Goal: Information Seeking & Learning: Compare options

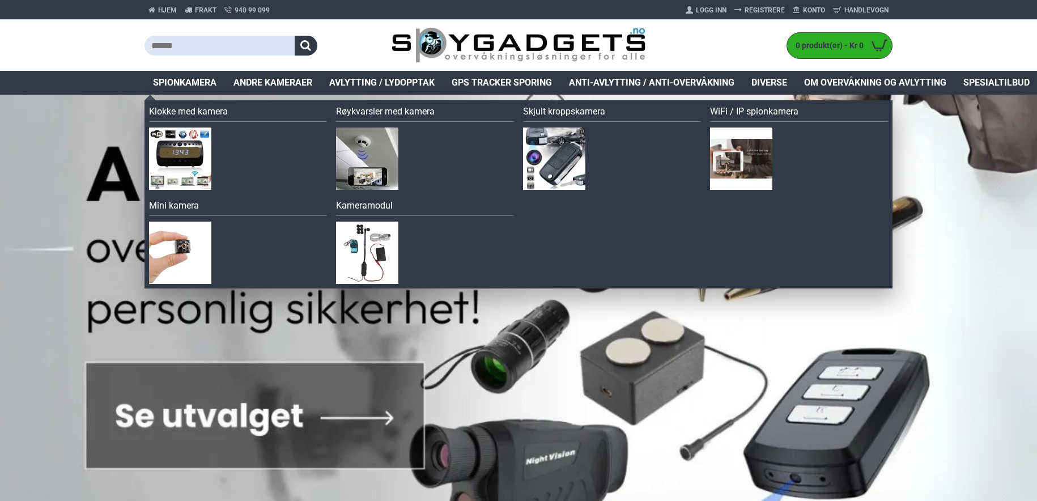
click at [182, 79] on span "Spionkamera" at bounding box center [184, 83] width 63 height 14
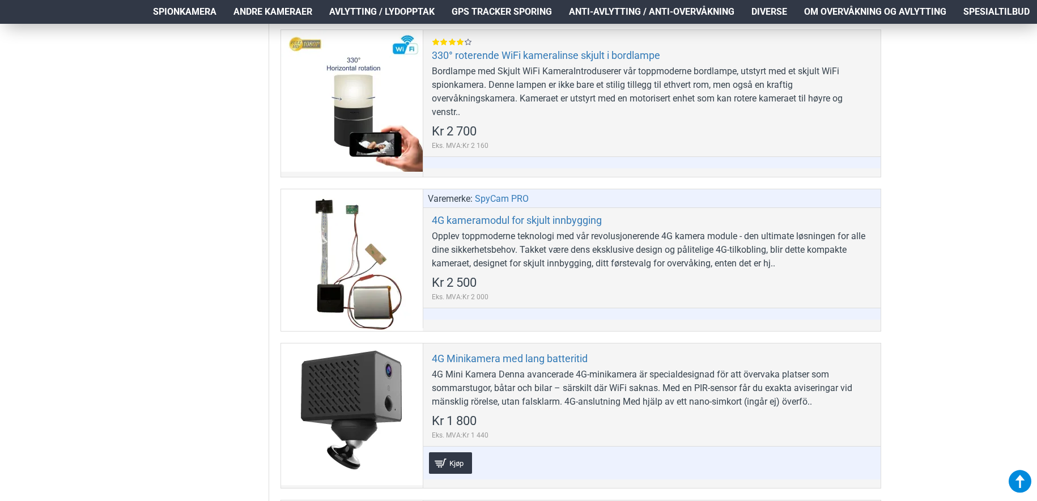
scroll to position [964, 0]
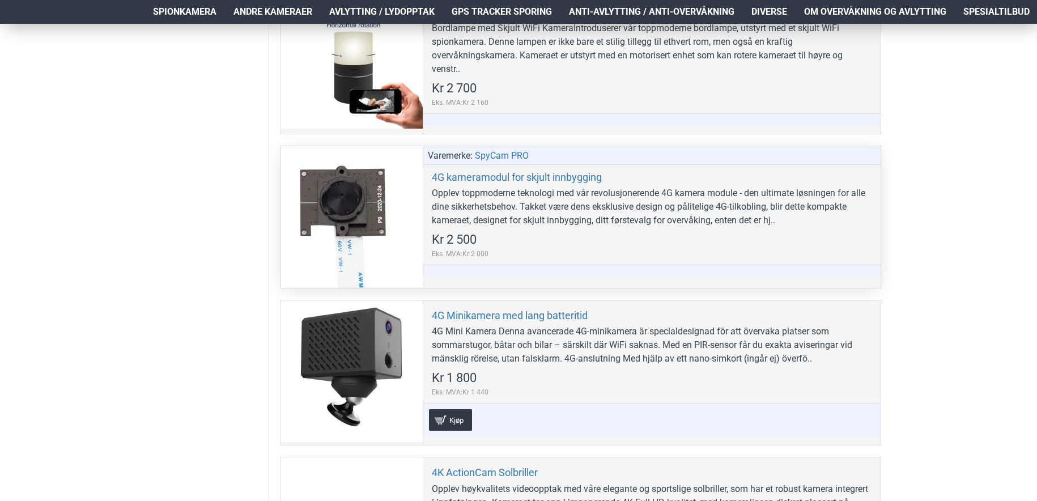
click at [352, 201] on div at bounding box center [352, 217] width 142 height 142
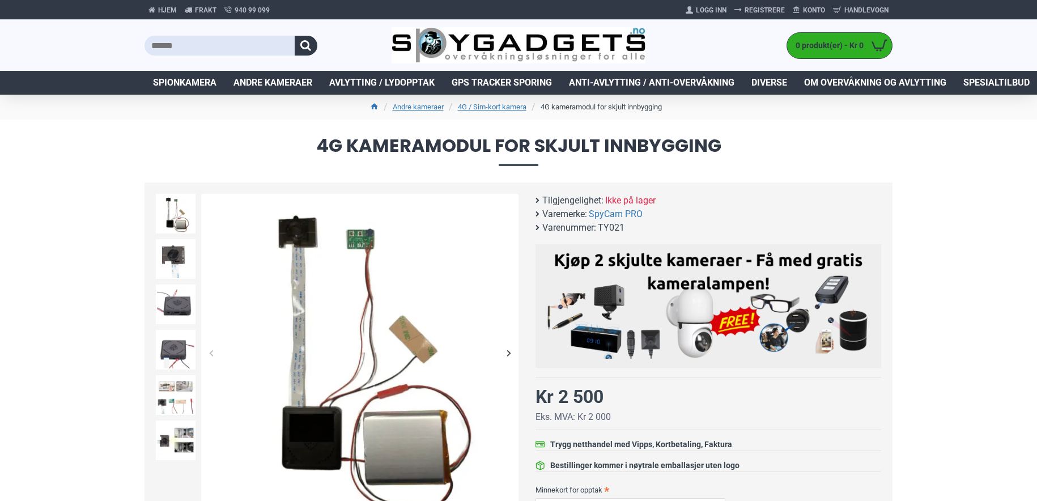
click at [310, 438] on img at bounding box center [359, 352] width 317 height 317
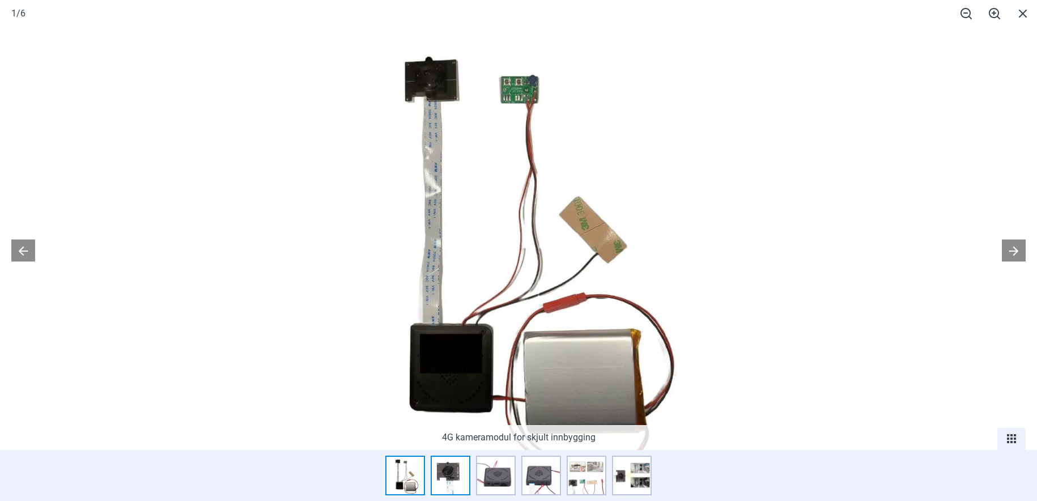
click at [448, 468] on img at bounding box center [451, 475] width 40 height 40
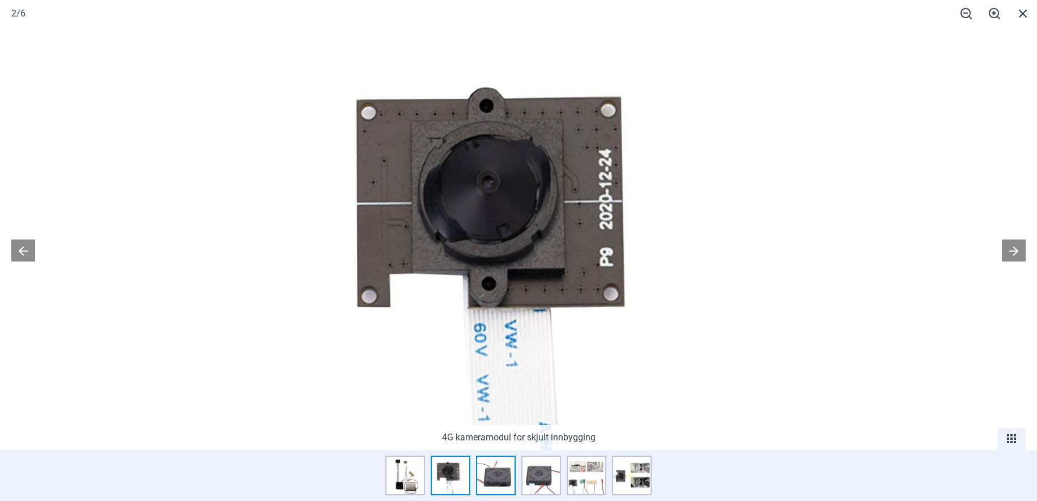
click at [497, 474] on img at bounding box center [496, 475] width 40 height 40
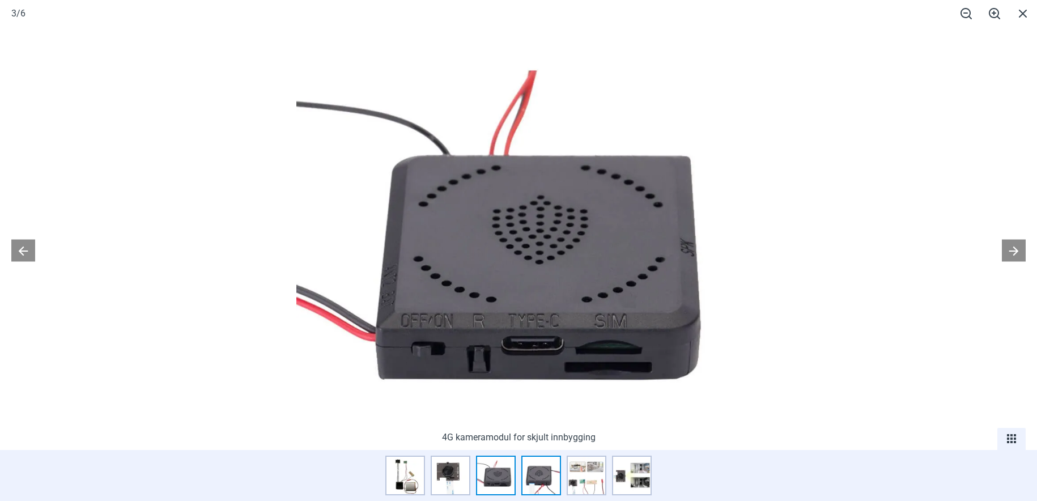
click at [533, 478] on img at bounding box center [541, 475] width 40 height 40
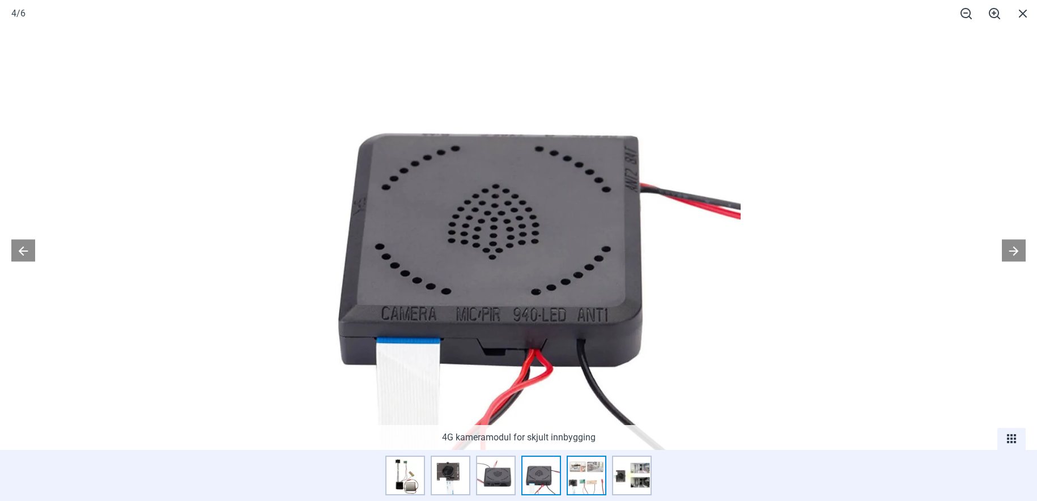
click at [593, 481] on img at bounding box center [587, 475] width 40 height 40
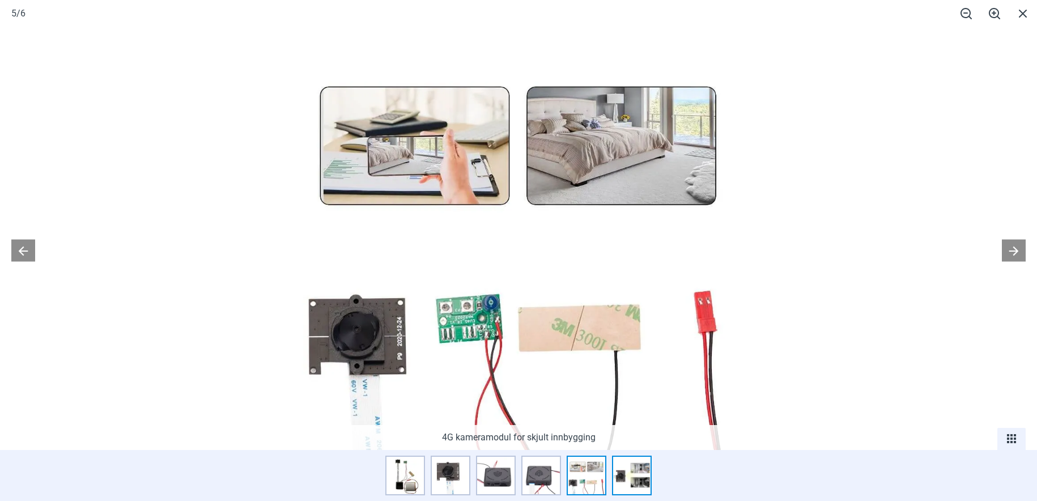
click at [621, 482] on img at bounding box center [632, 475] width 40 height 40
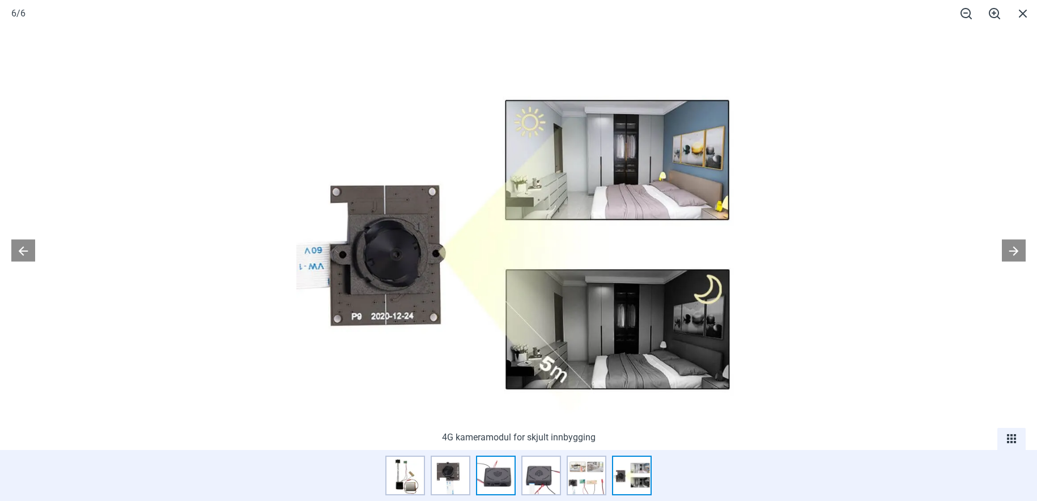
click at [512, 484] on img at bounding box center [496, 475] width 40 height 40
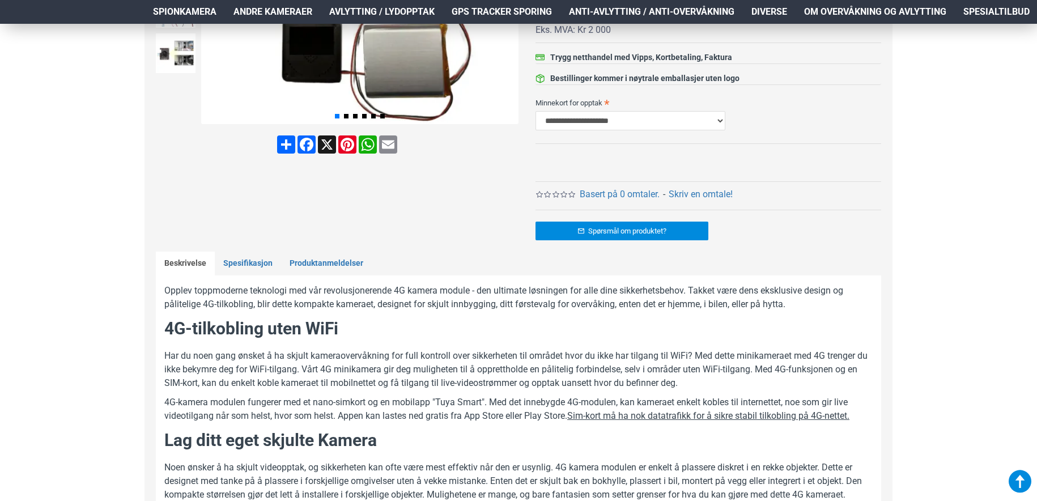
scroll to position [373, 0]
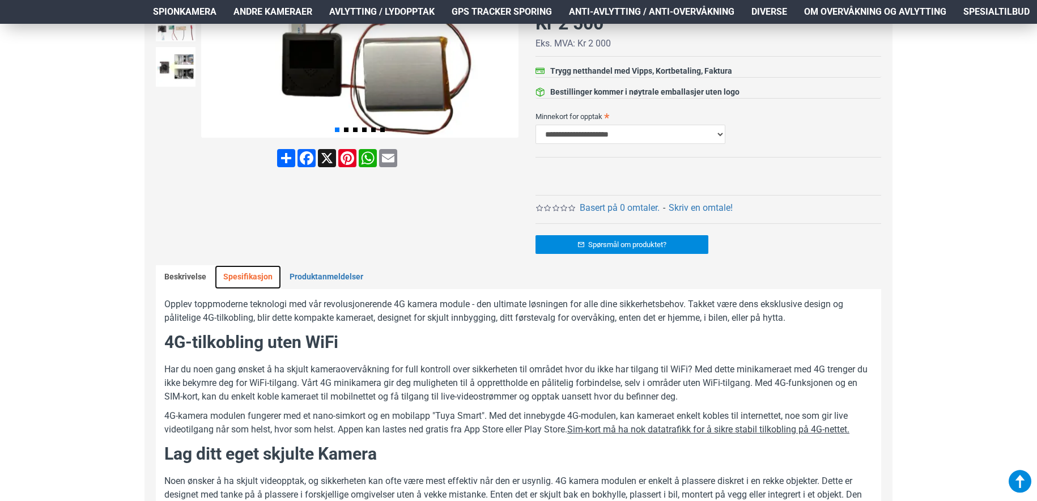
click at [246, 276] on link "Spesifikasjon" at bounding box center [248, 277] width 66 height 24
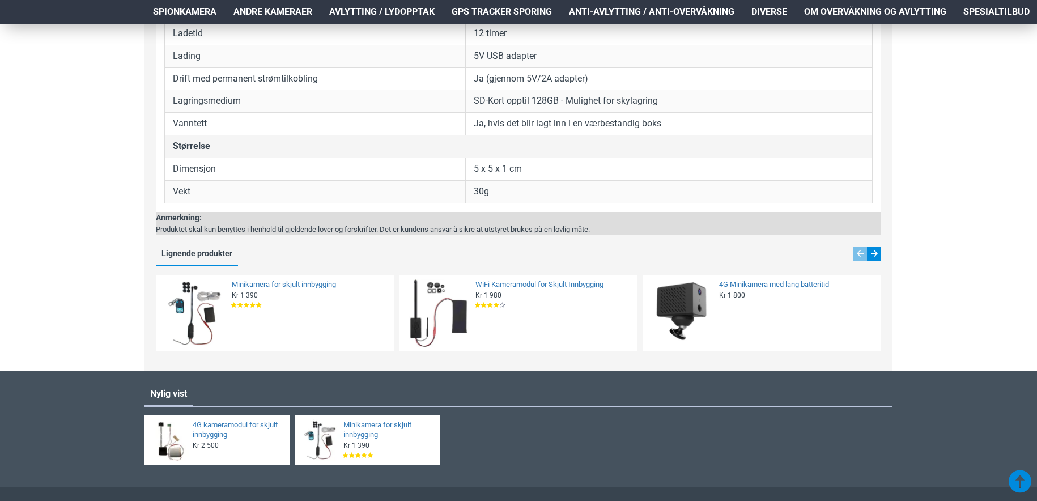
scroll to position [901, 0]
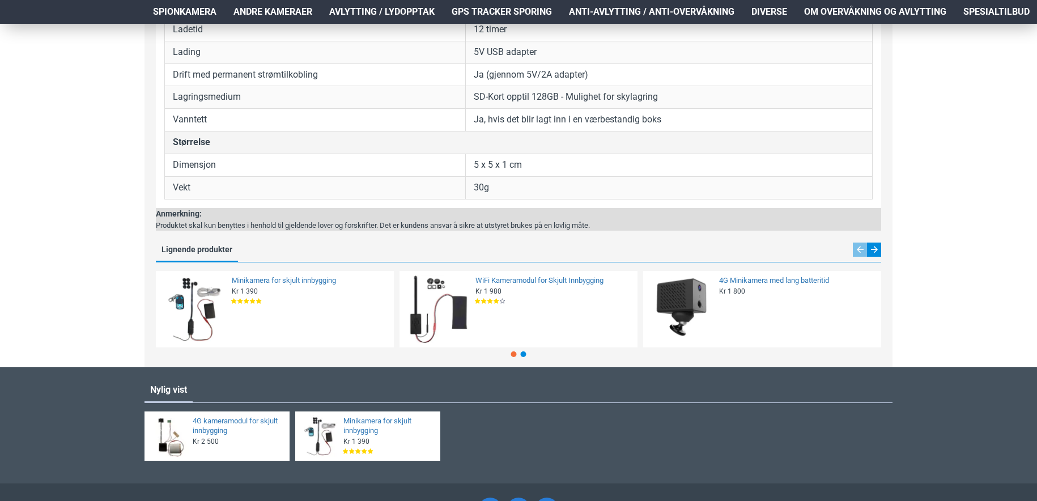
click at [278, 272] on div "Minikamera for skjult innbygging Kr 1 390 Eks. MVA:Kr 1 112 Kjøp [PERSON_NAME] …" at bounding box center [275, 309] width 238 height 77
click at [276, 279] on link "Minikamera for skjult innbygging" at bounding box center [309, 281] width 155 height 10
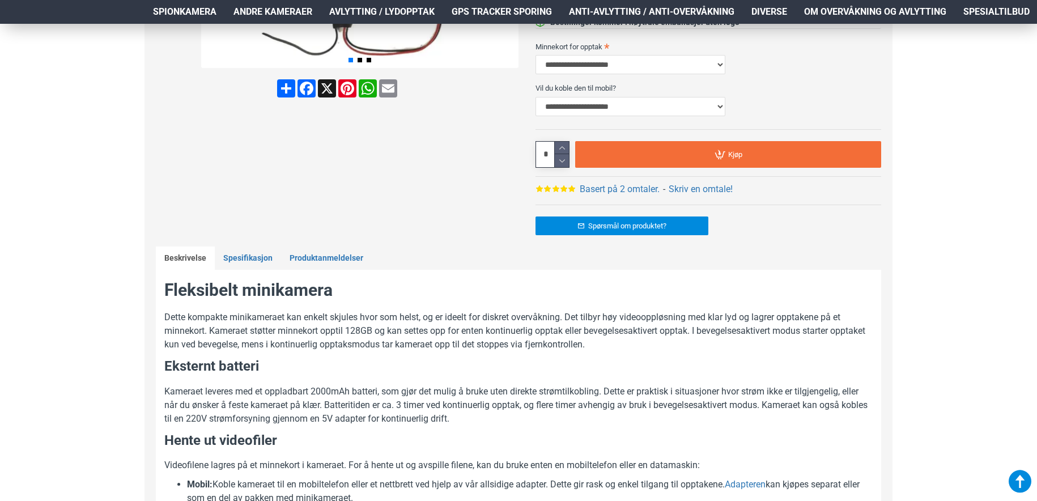
scroll to position [494, 0]
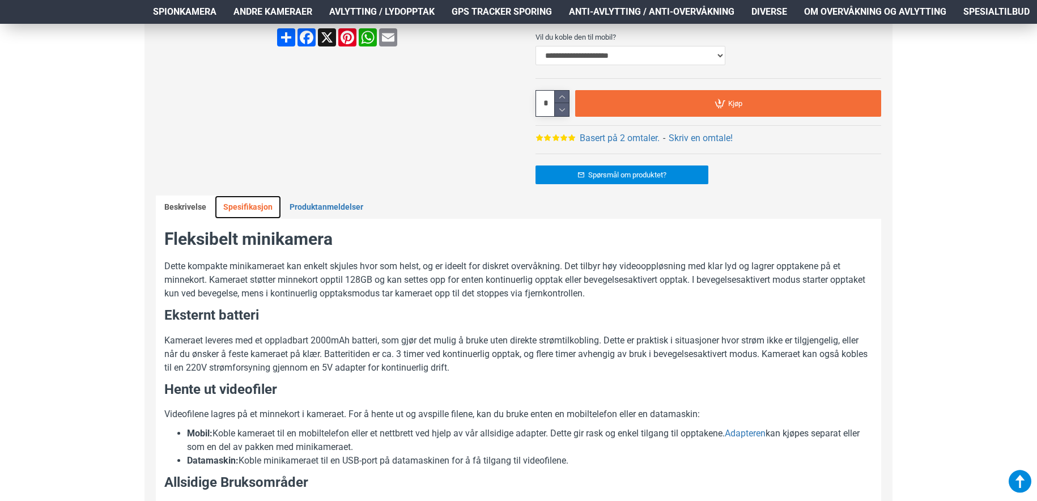
click at [252, 207] on link "Spesifikasjon" at bounding box center [248, 207] width 66 height 24
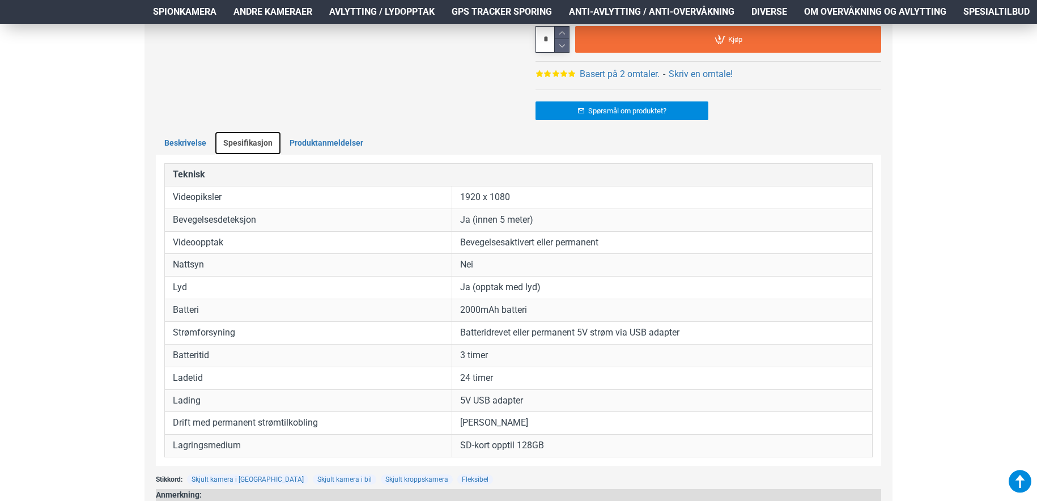
scroll to position [571, 0]
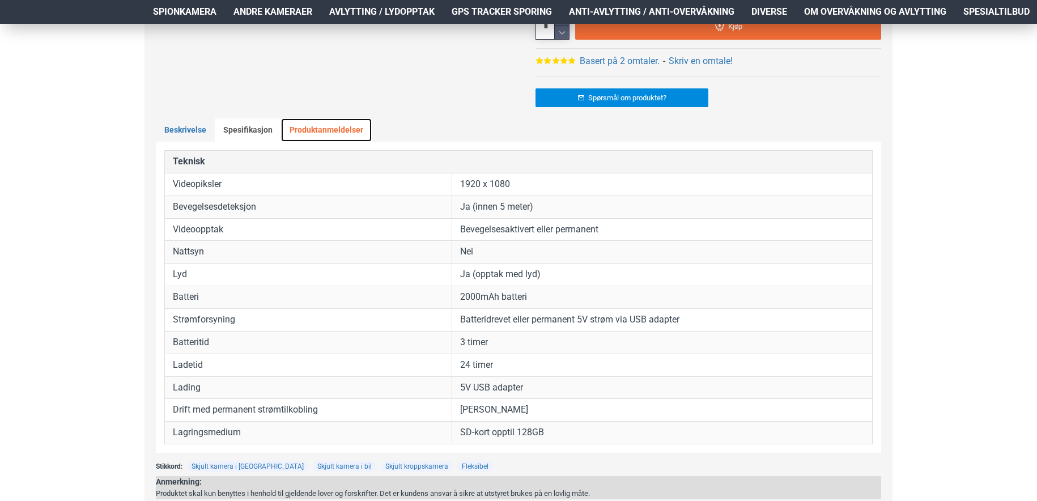
click at [334, 135] on link "Produktanmeldelser" at bounding box center [326, 130] width 91 height 24
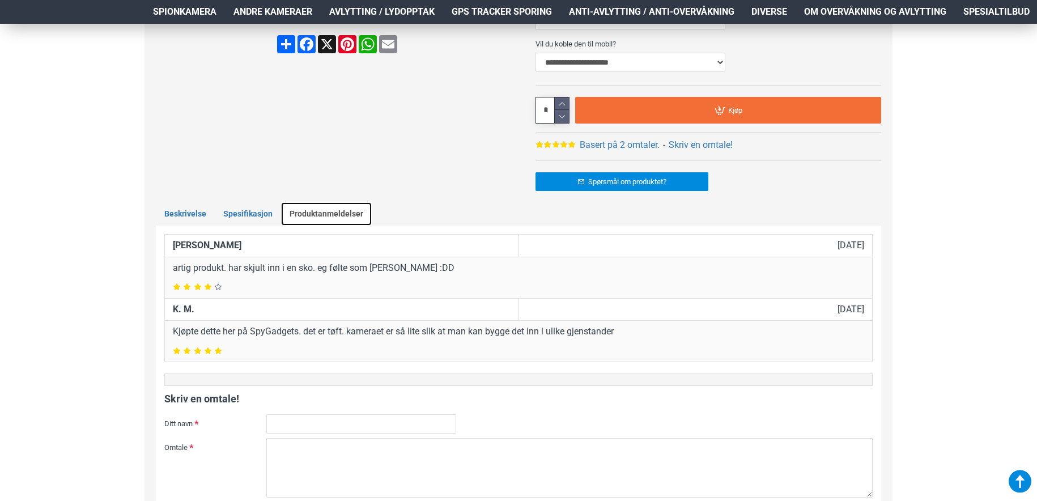
scroll to position [431, 0]
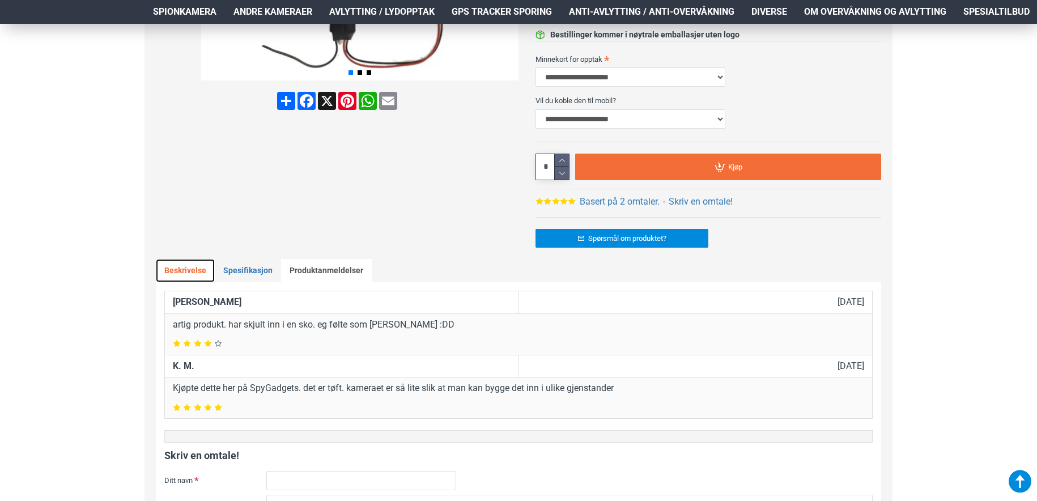
click at [190, 265] on link "Beskrivelse" at bounding box center [185, 271] width 59 height 24
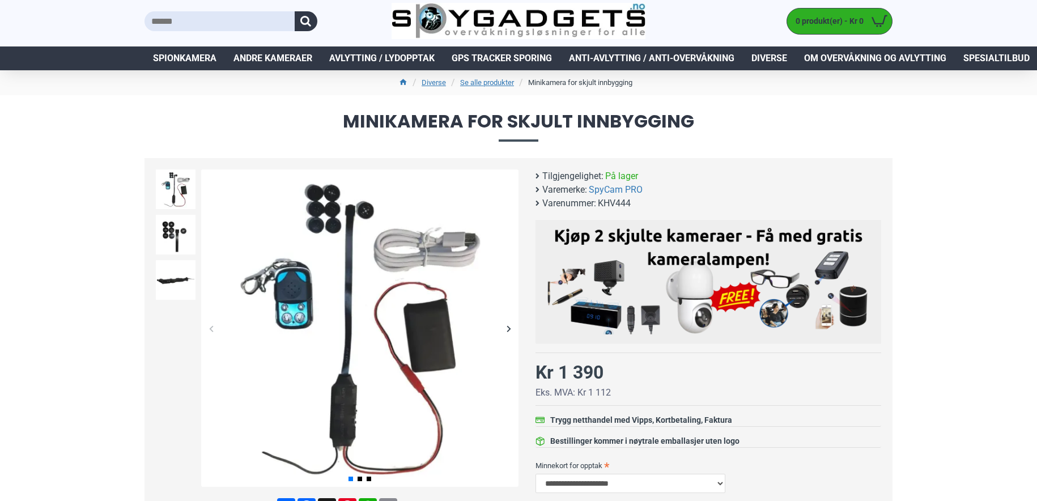
scroll to position [0, 0]
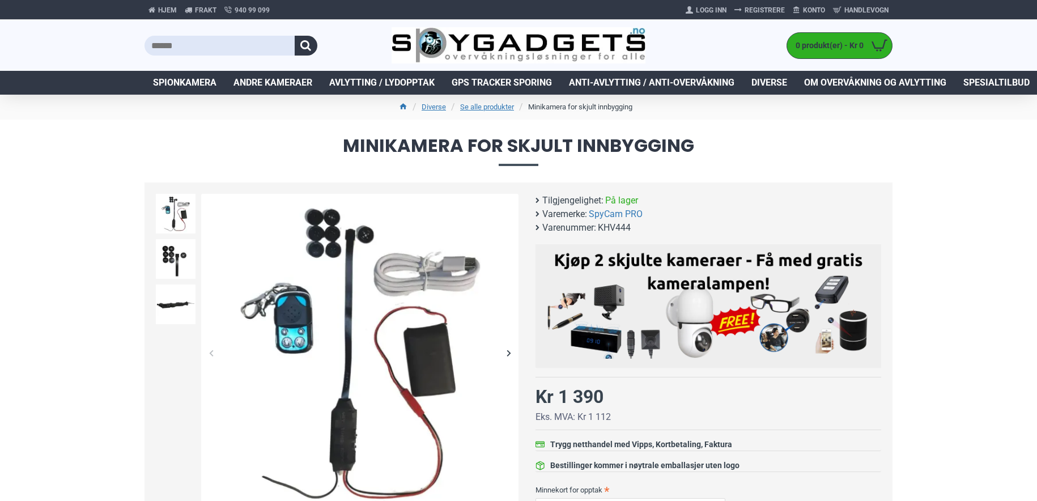
click at [202, 42] on input "text" at bounding box center [219, 46] width 150 height 20
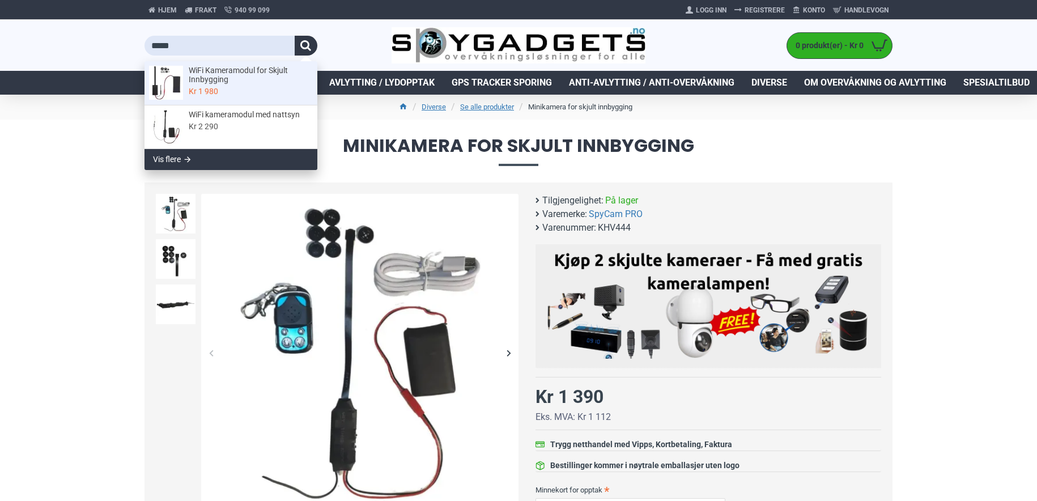
click at [206, 74] on span "WiFi Kameramodul for Skjult Innbygging" at bounding box center [249, 75] width 121 height 19
type input "**********"
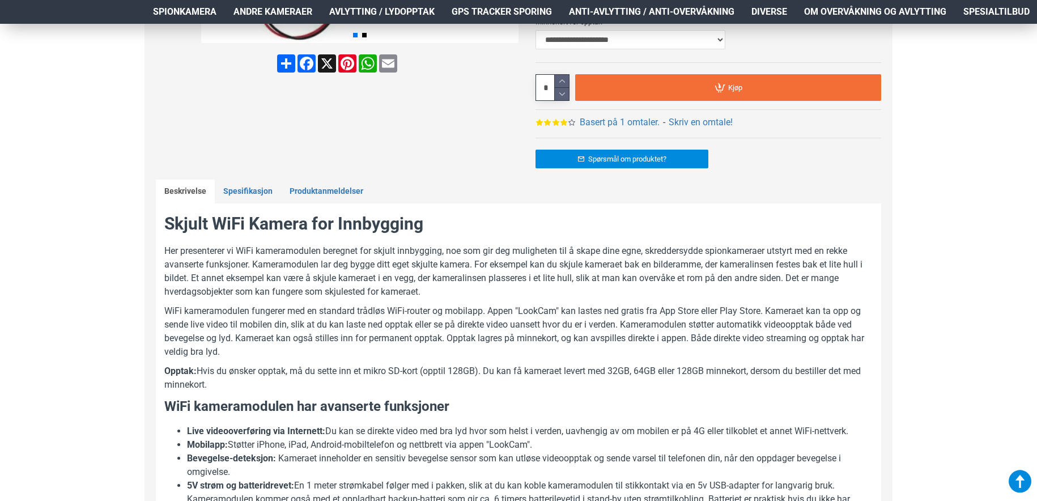
scroll to position [507, 0]
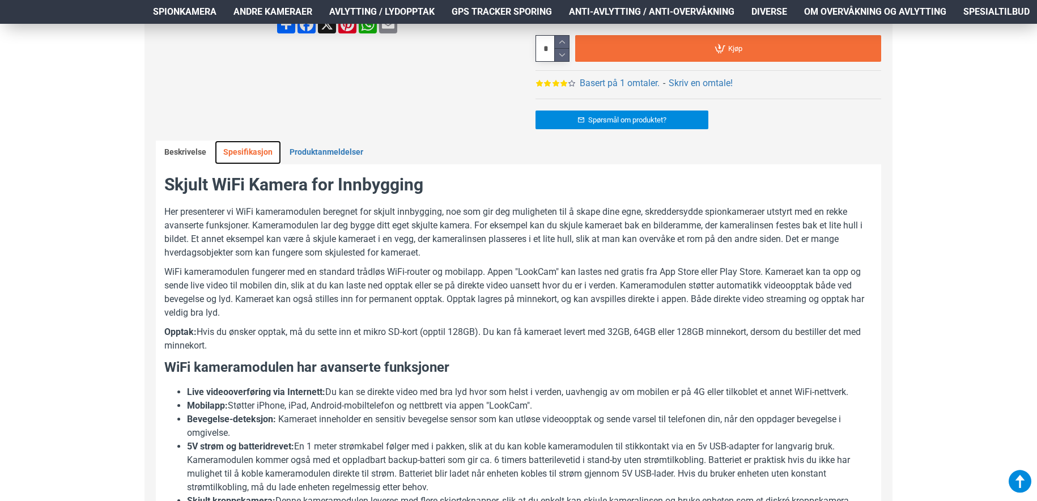
click at [258, 150] on link "Spesifikasjon" at bounding box center [248, 152] width 66 height 24
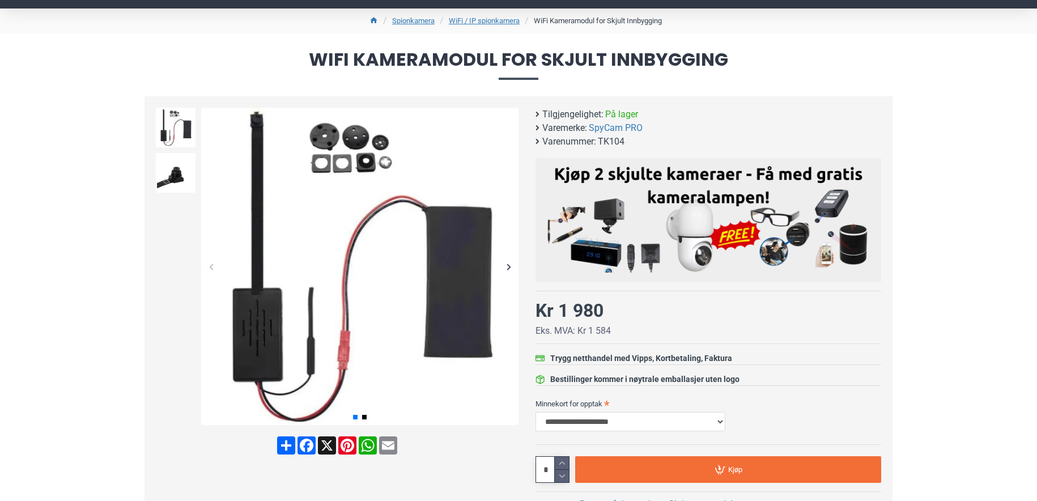
scroll to position [62, 0]
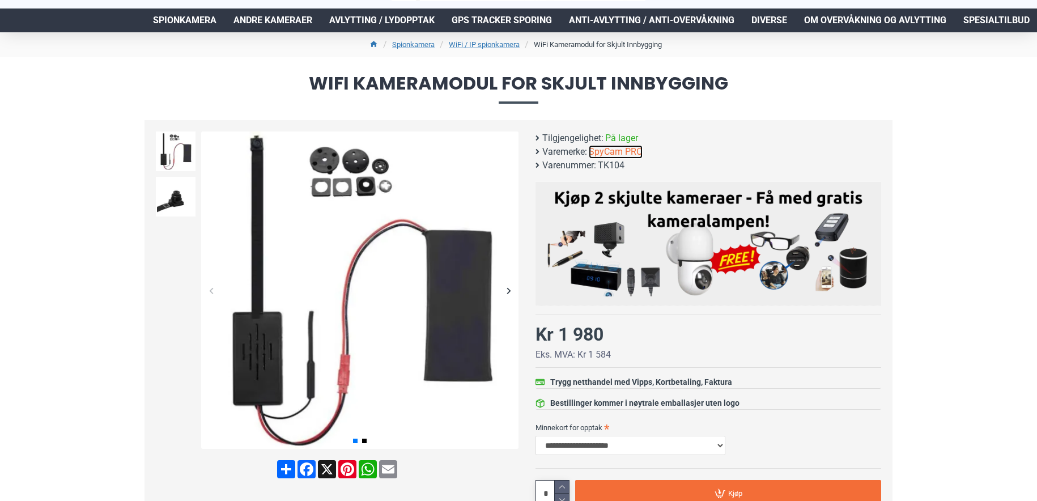
click at [628, 149] on link "SpyCam PRO" at bounding box center [616, 152] width 54 height 14
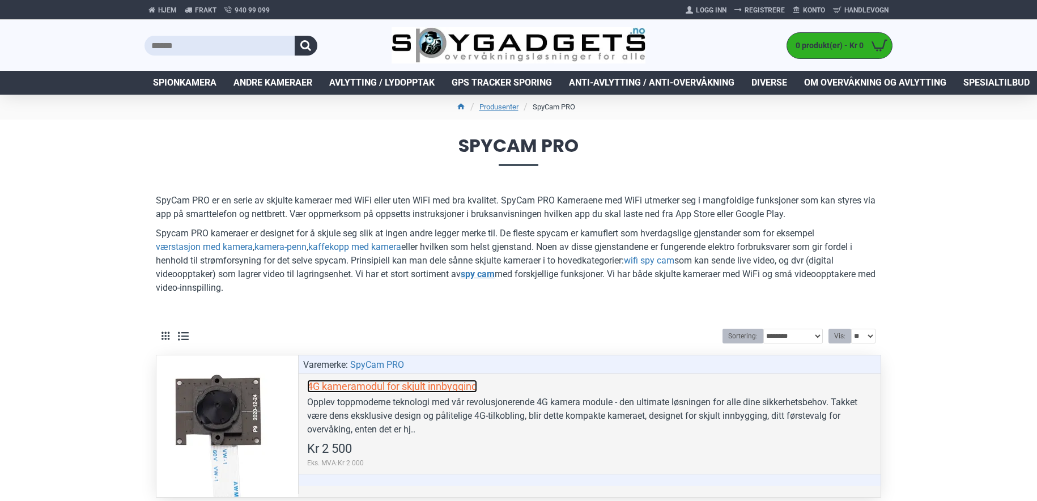
click at [406, 384] on link "4G kameramodul for skjult innbygging" at bounding box center [392, 386] width 170 height 13
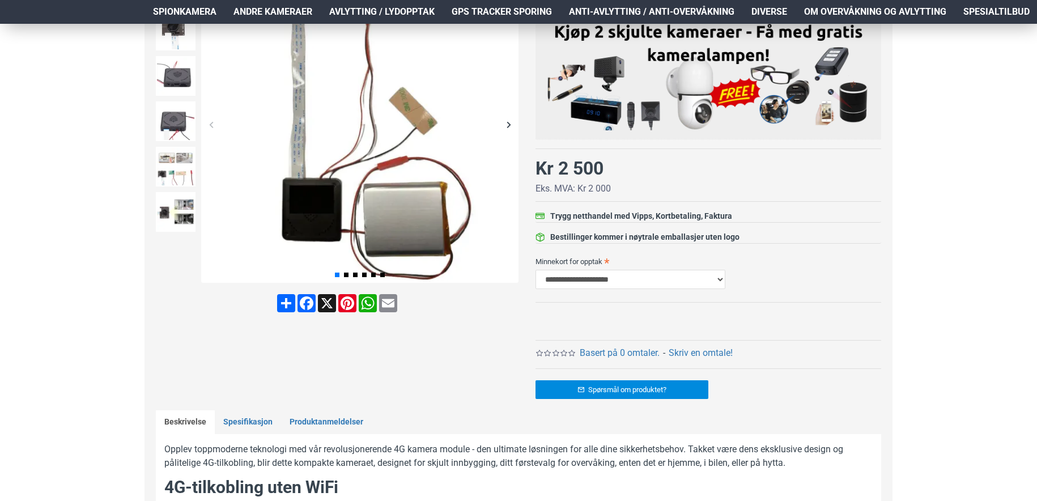
scroll to position [249, 0]
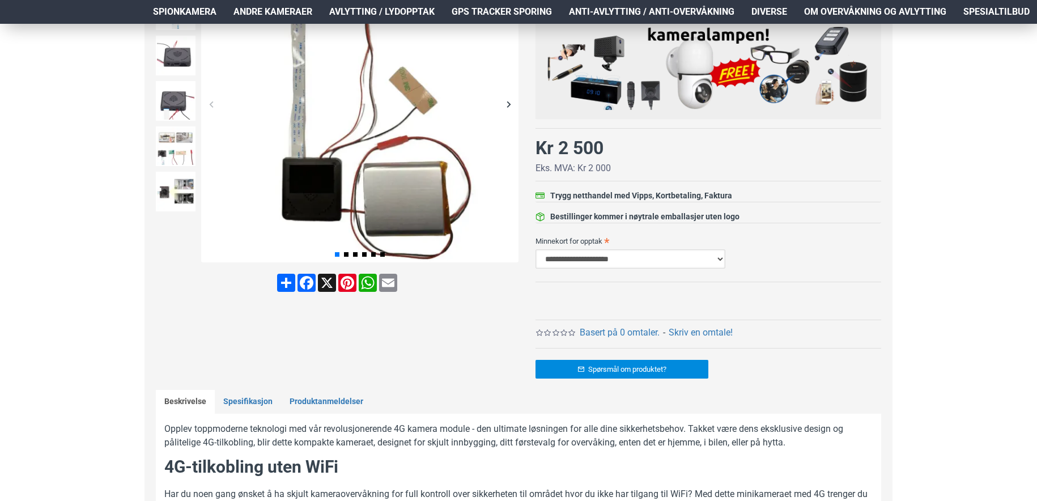
click at [722, 260] on select "**********" at bounding box center [630, 258] width 190 height 19
click at [855, 246] on label "Minnekort for opptak" at bounding box center [708, 241] width 346 height 18
click at [725, 249] on select "**********" at bounding box center [630, 258] width 190 height 19
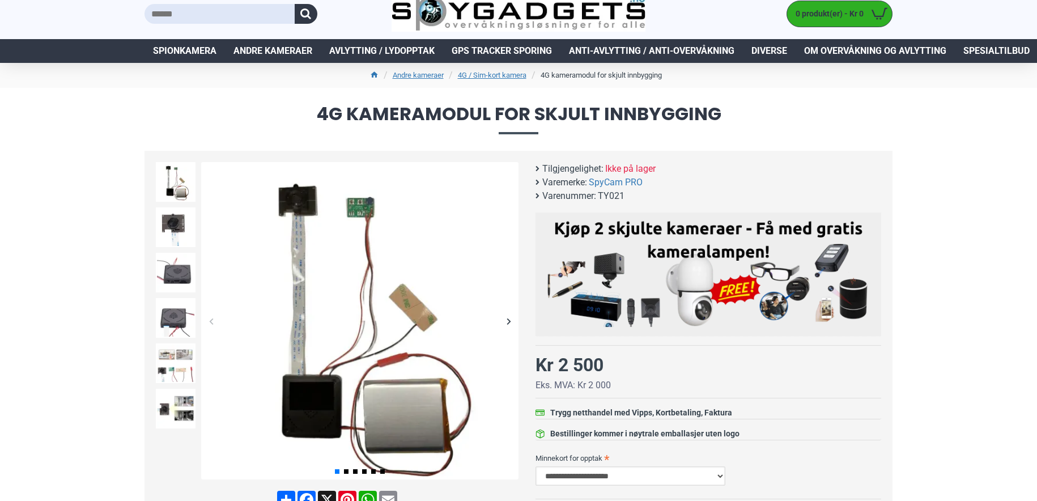
scroll to position [0, 0]
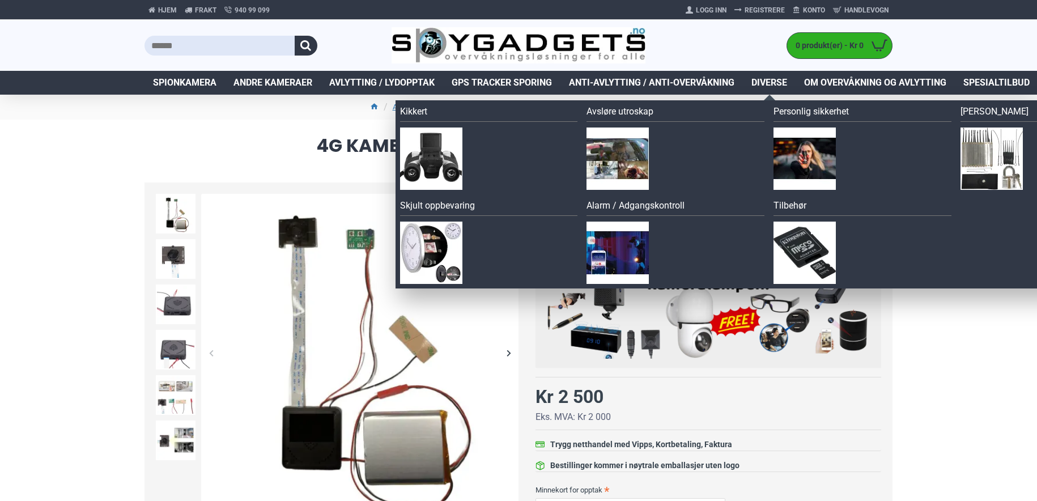
click at [758, 76] on span "Diverse" at bounding box center [769, 83] width 36 height 14
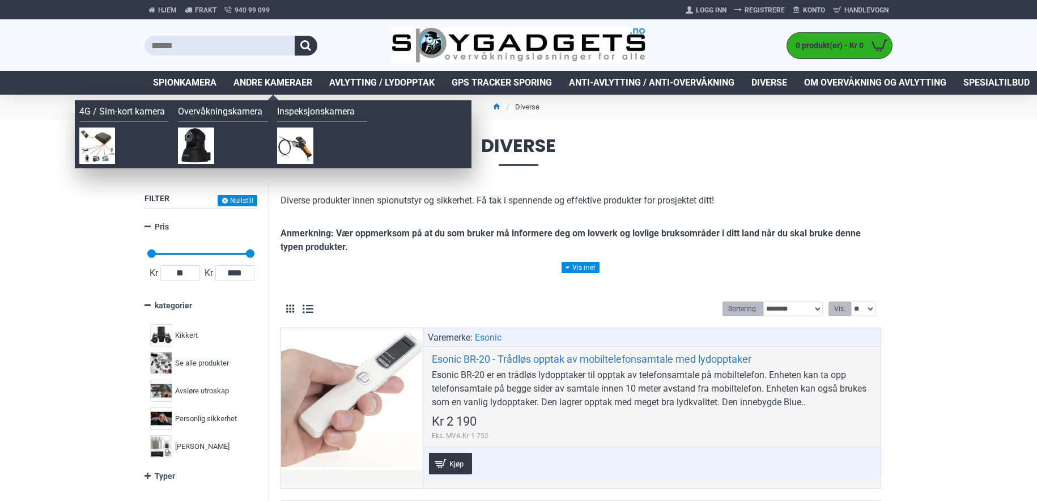
click at [286, 83] on span "Andre kameraer" at bounding box center [272, 83] width 79 height 14
